Goal: Task Accomplishment & Management: Manage account settings

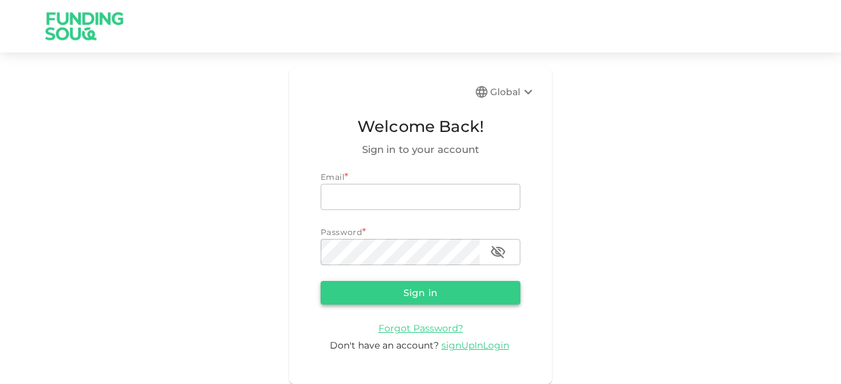
type input "[EMAIL_ADDRESS][DOMAIN_NAME]"
click at [370, 290] on button "Sign in" at bounding box center [420, 293] width 200 height 24
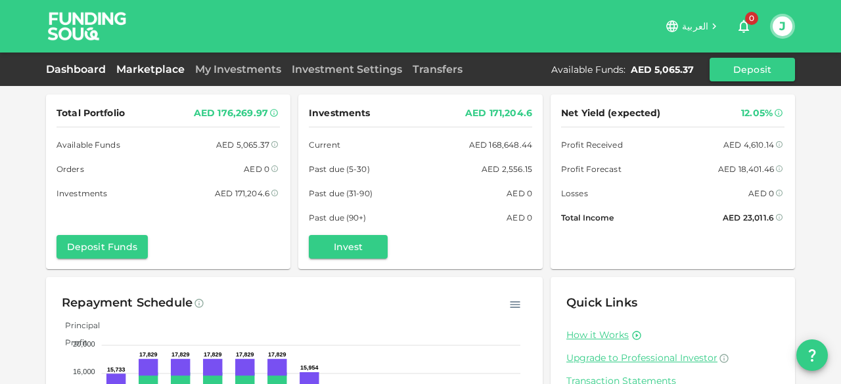
click at [144, 69] on link "Marketplace" at bounding box center [150, 69] width 79 height 12
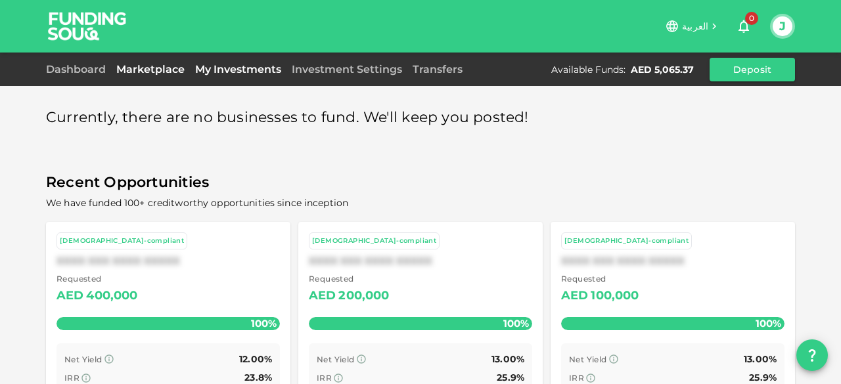
click at [216, 72] on link "My Investments" at bounding box center [238, 69] width 97 height 12
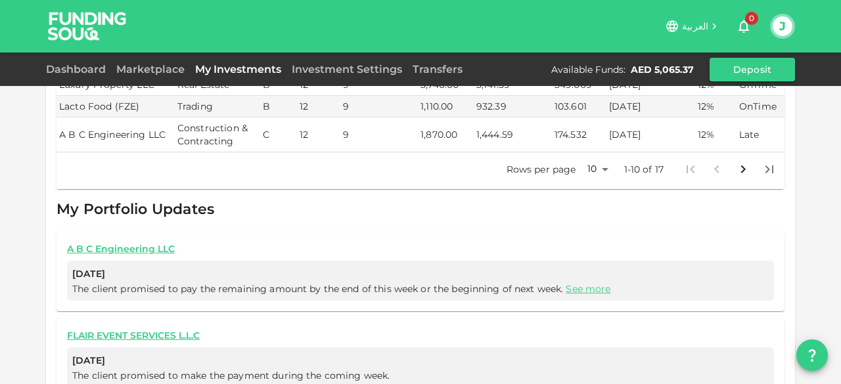
scroll to position [539, 0]
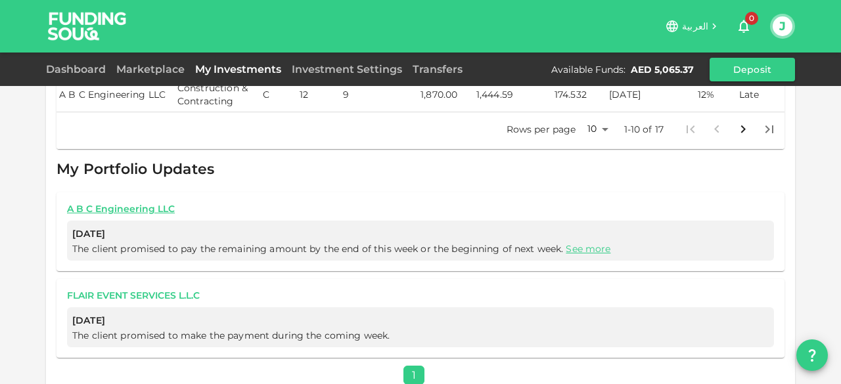
click at [164, 290] on link "FLAIR EVENT SERVICES L.L.C" at bounding box center [420, 296] width 707 height 12
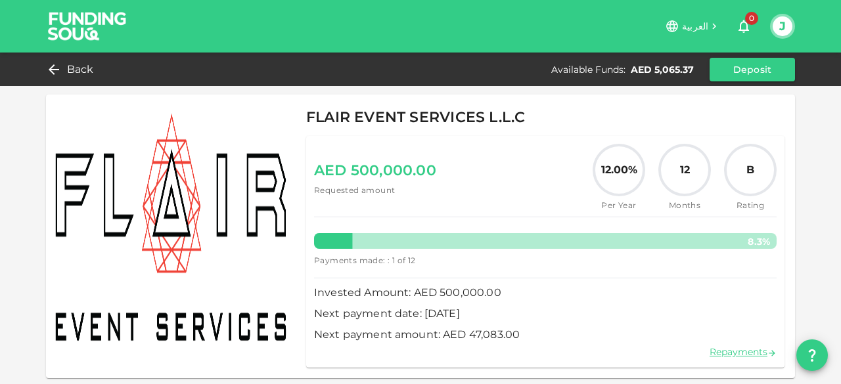
scroll to position [116, 0]
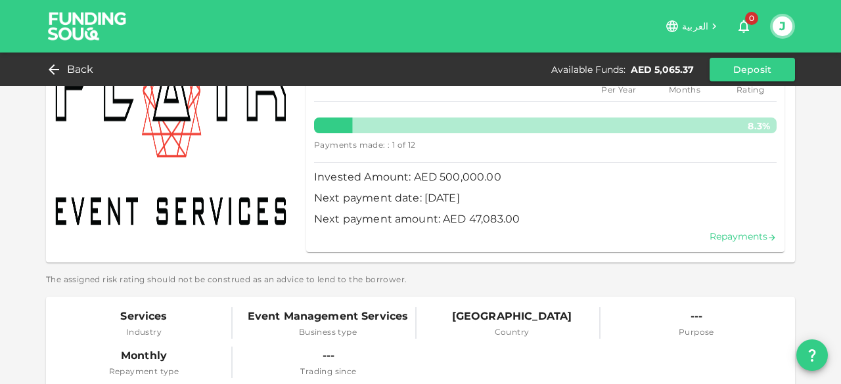
click at [738, 238] on link "Repayments" at bounding box center [742, 237] width 67 height 12
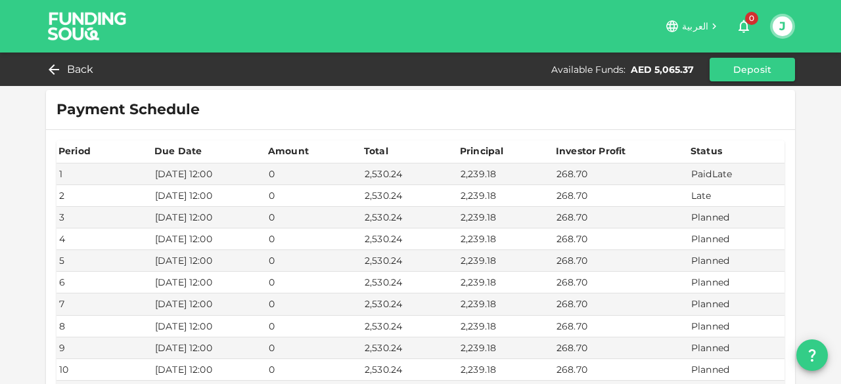
scroll to position [75, 0]
click at [99, 23] on img at bounding box center [87, 26] width 99 height 52
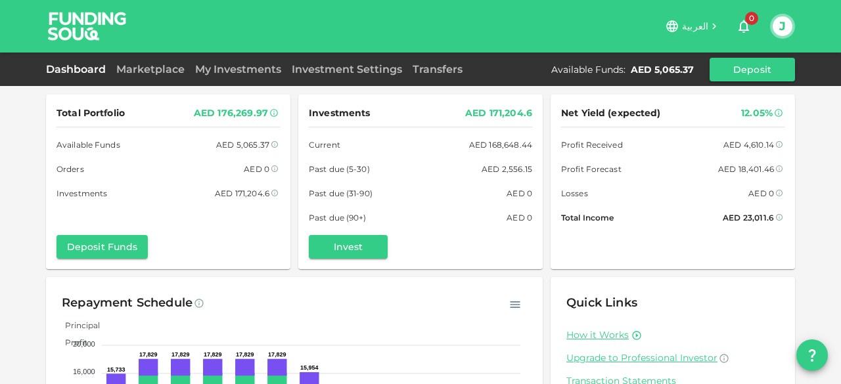
click at [12, 158] on div "Total Portfolio AED 176,269.97 Available Funds AED 5,065.37 Orders AED 0 Invest…" at bounding box center [420, 272] width 841 height 544
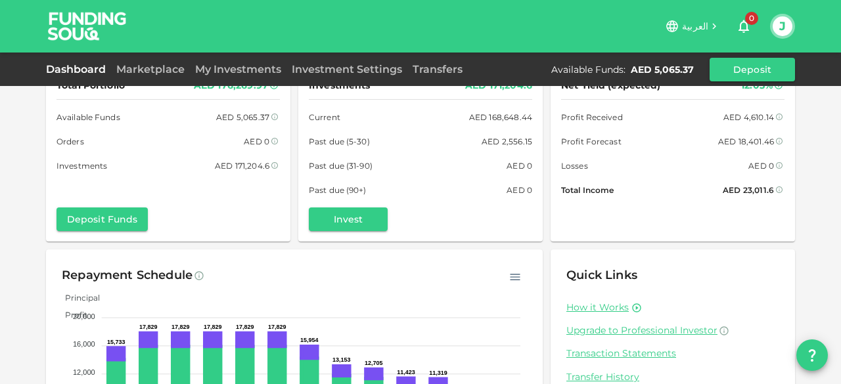
scroll to position [53, 0]
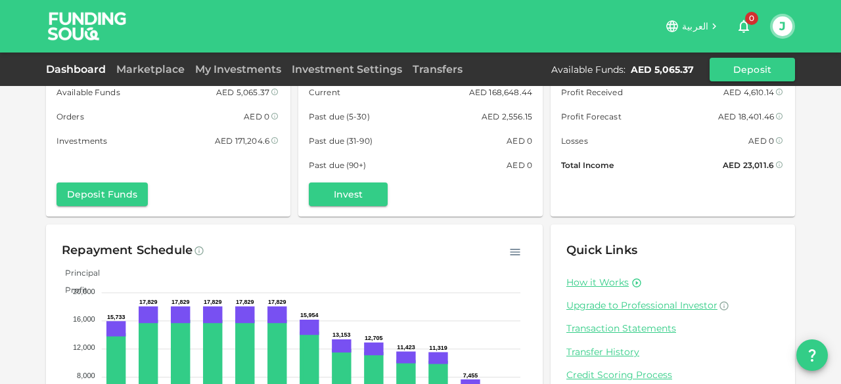
click at [18, 259] on div "Total Portfolio AED 176,269.97 Available Funds AED 5,065.37 Orders AED 0 Invest…" at bounding box center [420, 219] width 841 height 544
click at [151, 66] on link "Marketplace" at bounding box center [150, 69] width 79 height 12
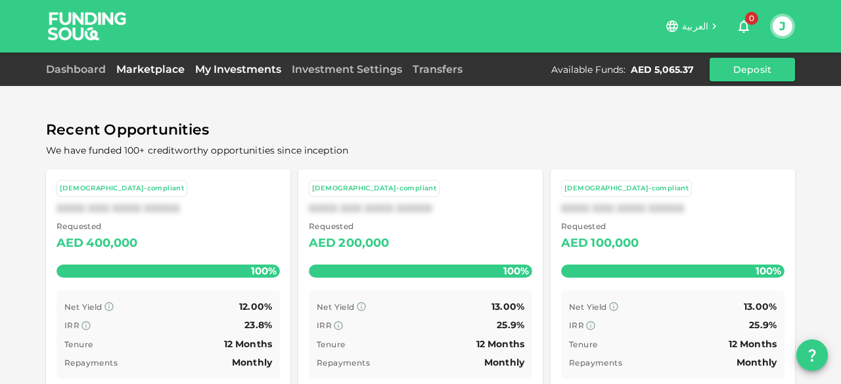
click at [232, 70] on link "My Investments" at bounding box center [238, 69] width 97 height 12
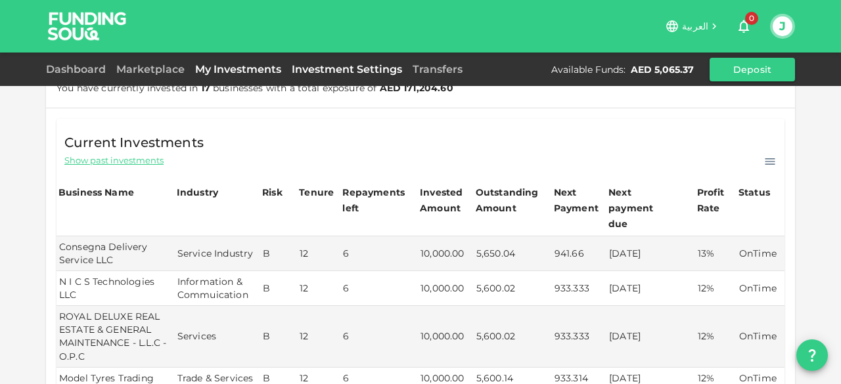
click at [331, 72] on link "Investment Settings" at bounding box center [346, 69] width 121 height 12
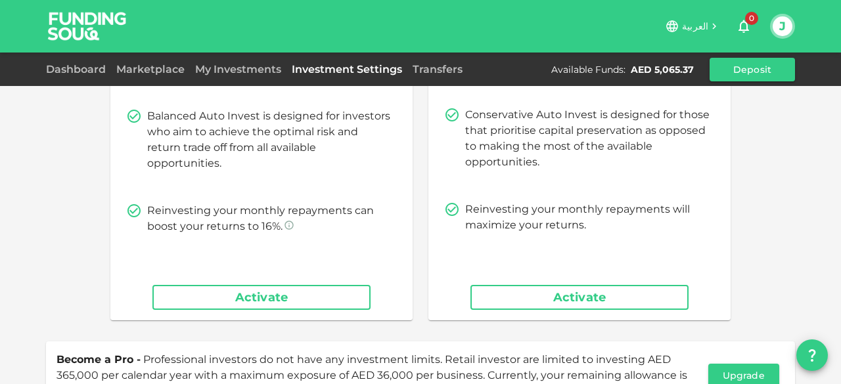
scroll to position [206, 0]
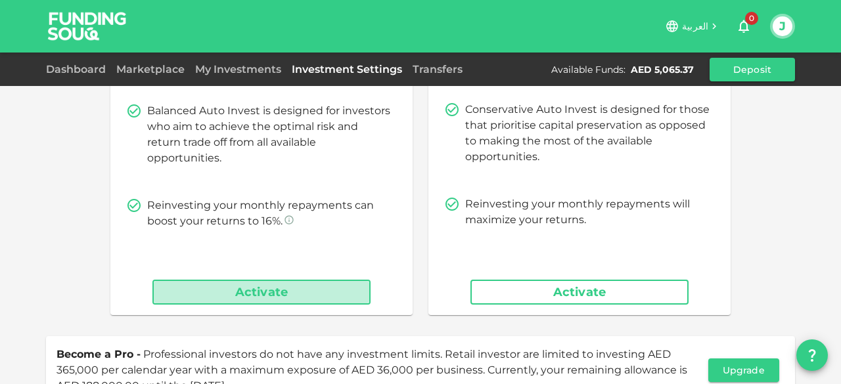
click at [248, 288] on button "Activate" at bounding box center [261, 292] width 218 height 25
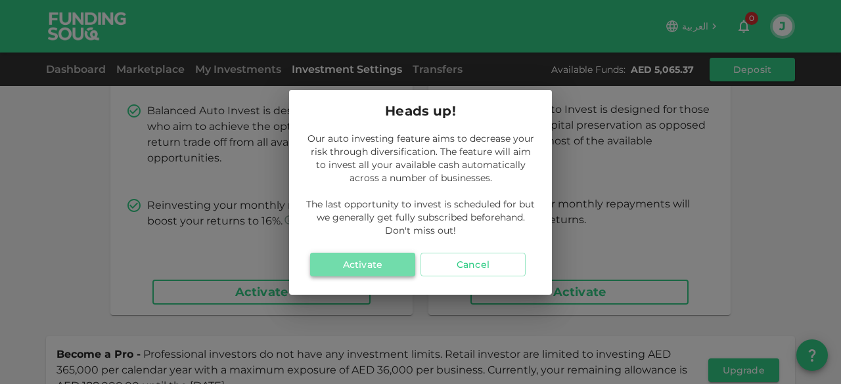
click at [355, 263] on button "Activate" at bounding box center [362, 265] width 105 height 24
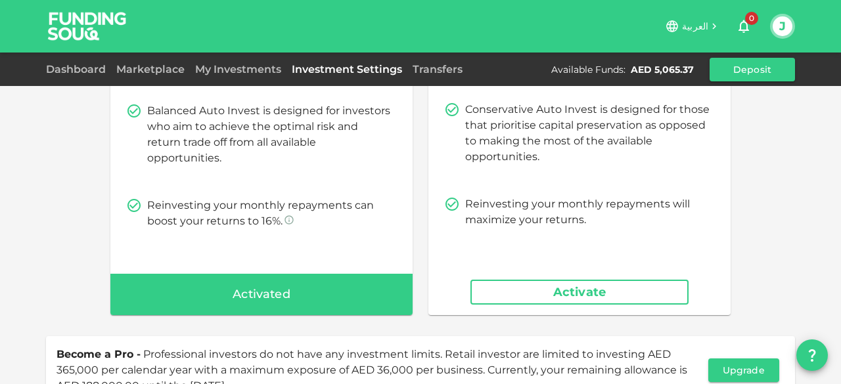
click at [46, 213] on div "Balanced Auto Investing Up to 15 % Projected return Our system will invest up t…" at bounding box center [420, 121] width 749 height 387
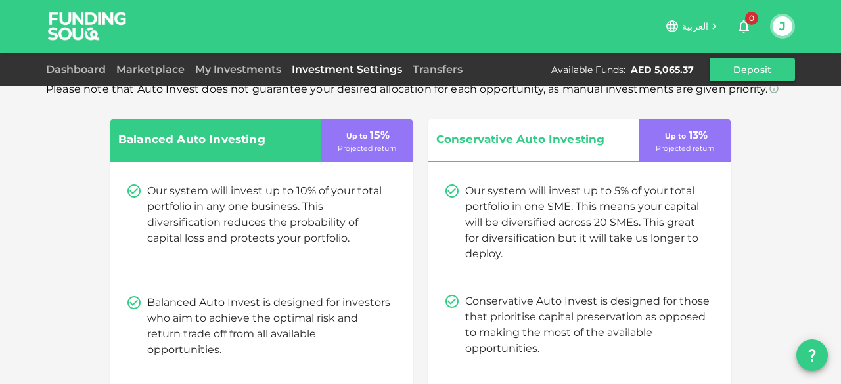
scroll to position [0, 0]
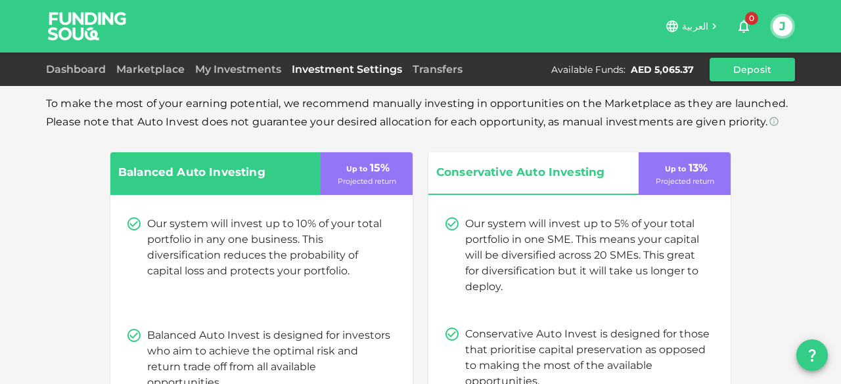
click at [46, 213] on div "Balanced Auto Investing Up to 15 % Projected return Our system will invest up t…" at bounding box center [420, 345] width 749 height 387
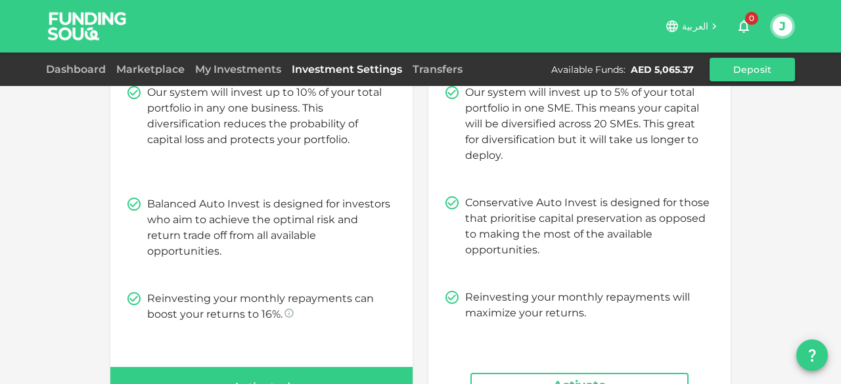
scroll to position [158, 0]
